Goal: Transaction & Acquisition: Purchase product/service

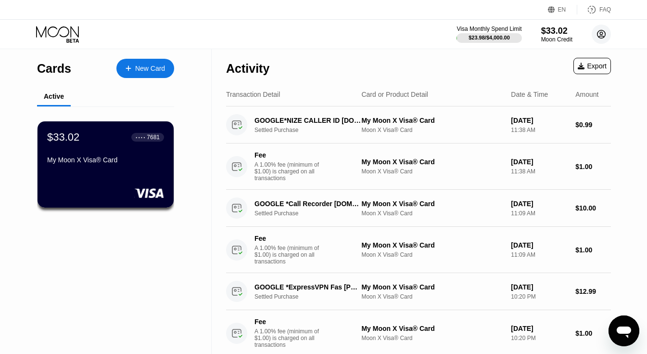
click at [599, 34] on circle at bounding box center [601, 34] width 19 height 19
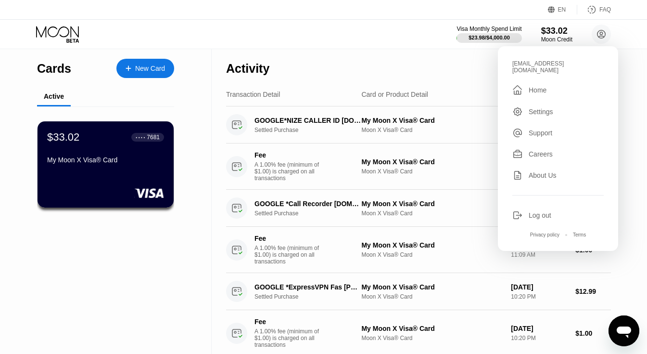
click at [529, 211] on div "Log out" at bounding box center [540, 215] width 23 height 8
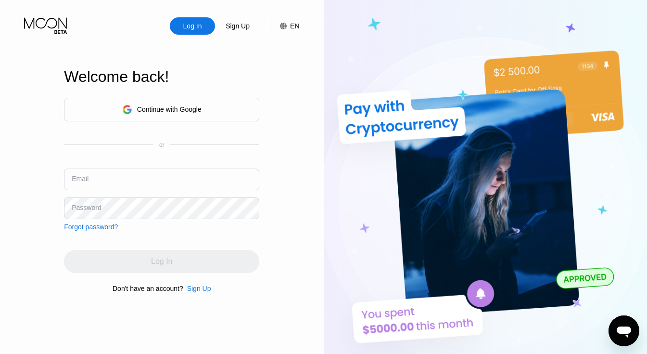
click at [183, 180] on input "text" at bounding box center [161, 179] width 195 height 22
paste input "9391770083@mltpost.com"
type input "9391770083@mltpost.com"
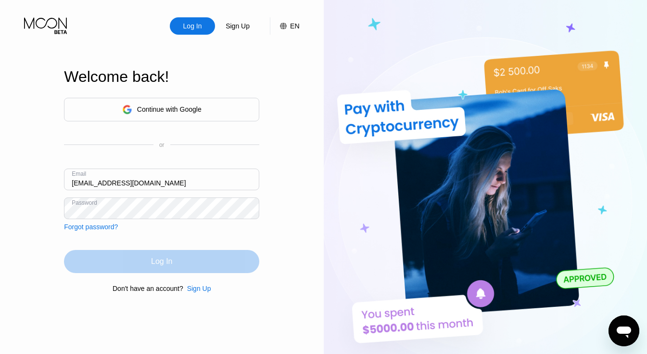
click at [180, 262] on div "Log In" at bounding box center [161, 261] width 195 height 23
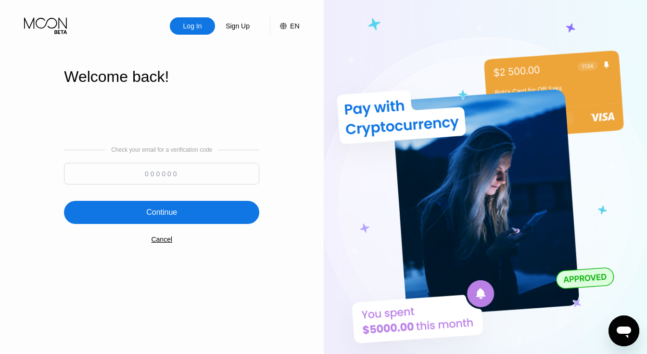
click at [161, 173] on input at bounding box center [161, 174] width 195 height 22
paste input "658549"
type input "658549"
click at [143, 216] on div "Continue" at bounding box center [161, 212] width 195 height 23
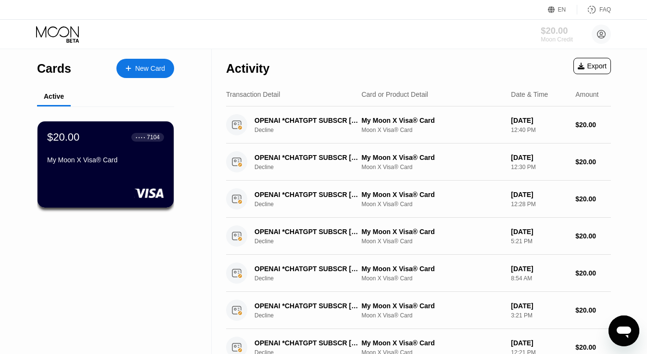
click at [551, 32] on div "$20.00" at bounding box center [557, 30] width 32 height 10
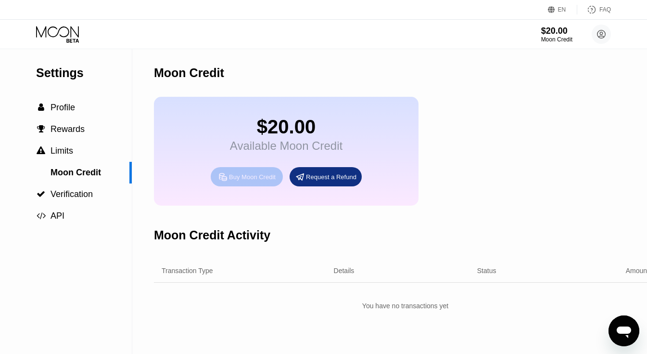
click at [233, 181] on div "Buy Moon Credit" at bounding box center [252, 177] width 47 height 8
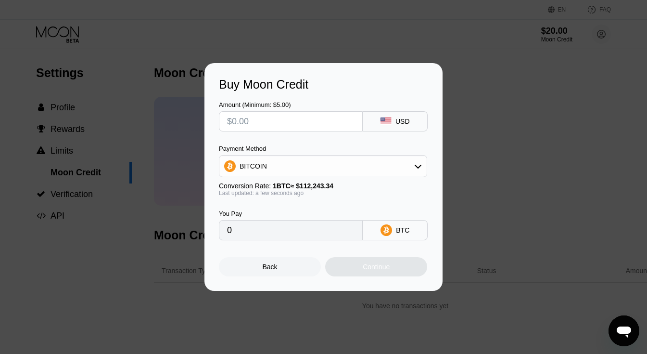
click at [304, 120] on input "text" at bounding box center [290, 121] width 127 height 19
type input "$5"
type input "0.00004455"
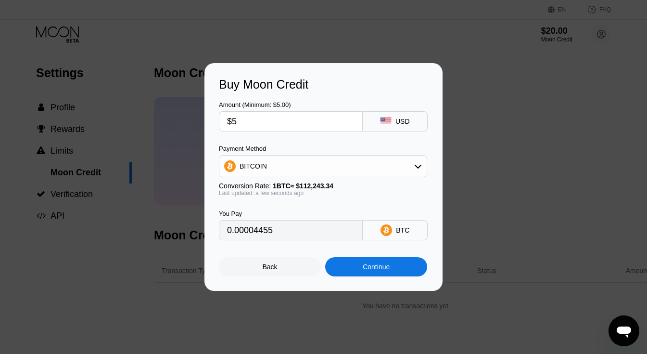
type input "$5"
click at [352, 273] on div "Continue" at bounding box center [376, 266] width 102 height 19
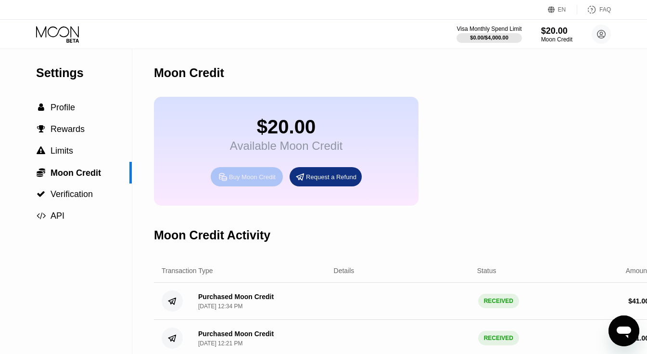
click at [234, 181] on div "Buy Moon Credit" at bounding box center [252, 177] width 47 height 8
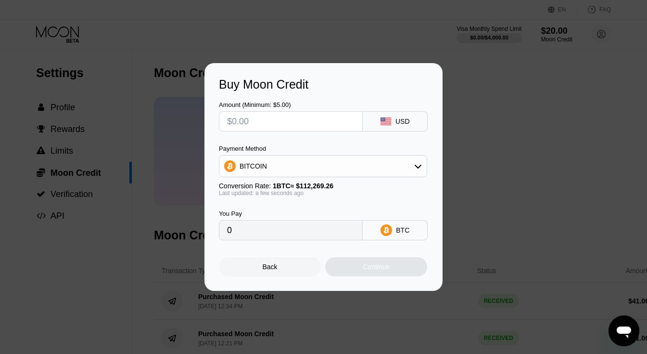
click at [270, 121] on input "text" at bounding box center [290, 121] width 127 height 19
type input "$5"
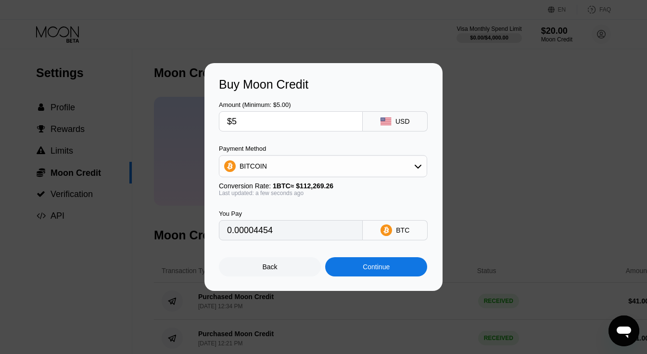
type input "0.00004454"
type input "$5"
click at [370, 270] on div "Continue" at bounding box center [376, 267] width 27 height 8
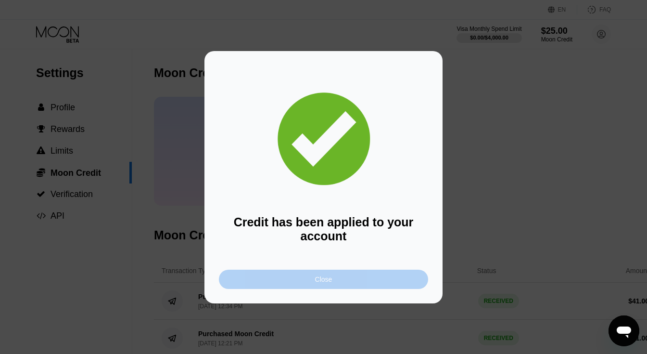
click at [318, 277] on div "Close" at bounding box center [323, 279] width 17 height 8
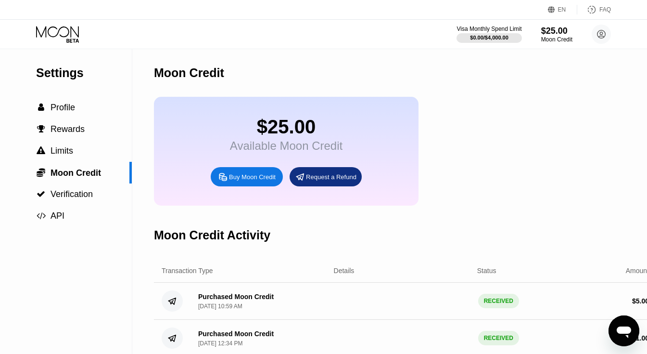
click at [280, 136] on div "$25.00" at bounding box center [286, 127] width 113 height 22
copy div "$25.00"
